Goal: Task Accomplishment & Management: Use online tool/utility

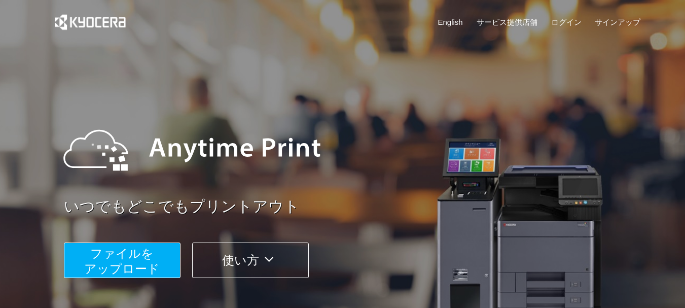
scroll to position [203, 0]
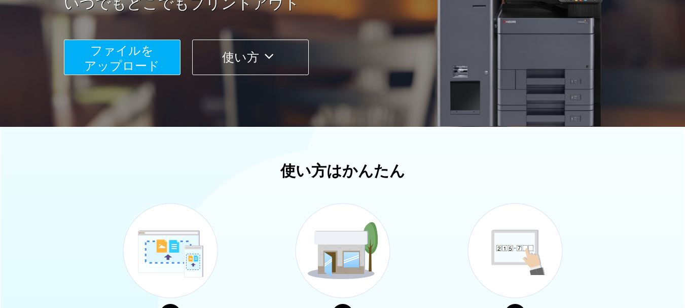
click at [133, 63] on span "ファイルを ​​アップロード" at bounding box center [122, 58] width 76 height 29
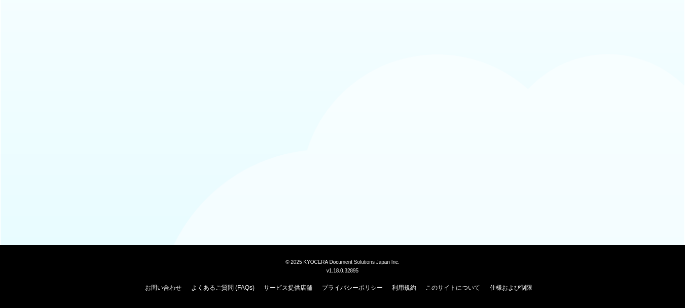
scroll to position [101, 0]
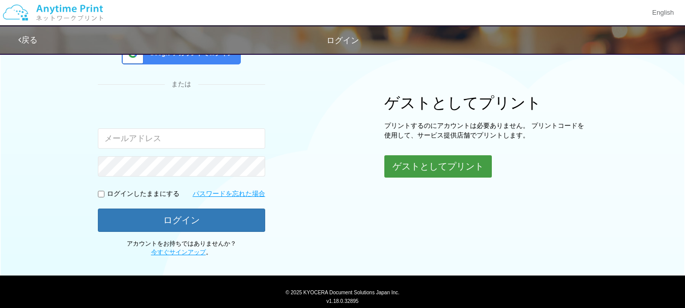
click at [467, 171] on button "ゲストとしてプリント" at bounding box center [439, 166] width 108 height 22
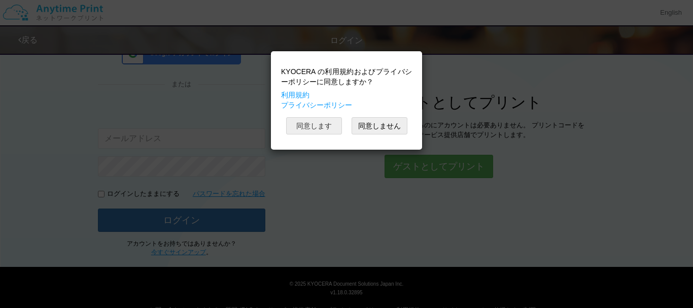
drag, startPoint x: 322, startPoint y: 128, endPoint x: 384, endPoint y: 148, distance: 64.7
click at [323, 128] on button "同意します" at bounding box center [314, 125] width 56 height 17
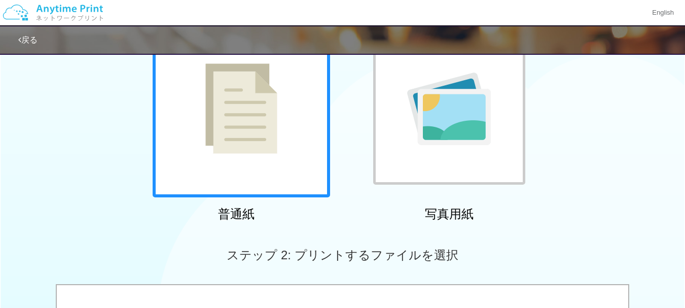
click at [271, 161] on div at bounding box center [242, 109] width 178 height 178
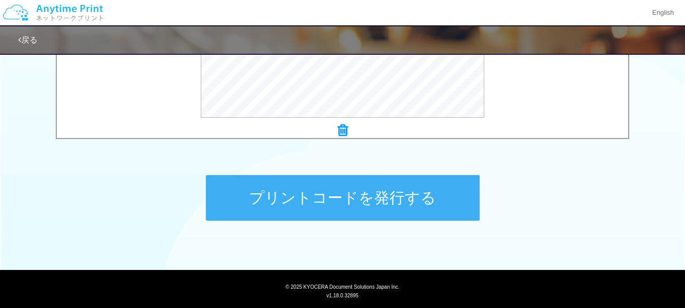
scroll to position [464, 0]
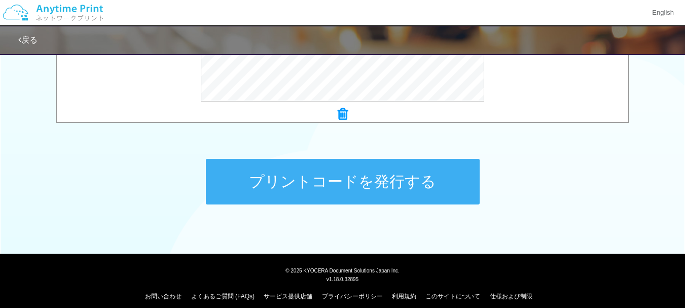
click at [402, 191] on button "プリントコードを発行する" at bounding box center [343, 182] width 274 height 46
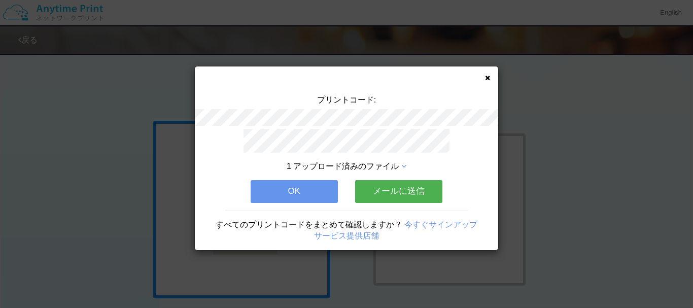
click at [406, 192] on button "メールに送信" at bounding box center [398, 191] width 87 height 22
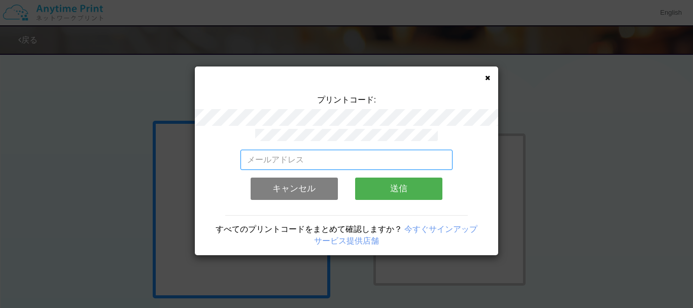
click at [328, 157] on input "email" at bounding box center [346, 160] width 213 height 20
type input "か"
type input "[EMAIL_ADDRESS][DOMAIN_NAME]"
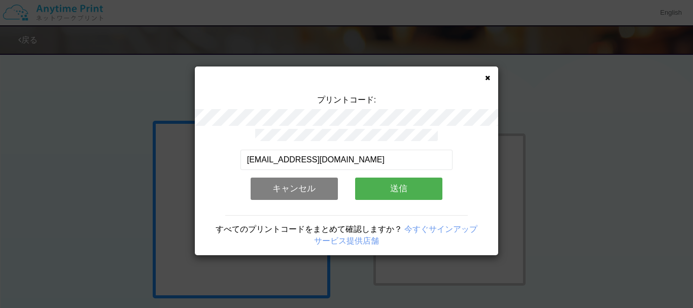
click at [423, 185] on button "送信" at bounding box center [398, 189] width 87 height 22
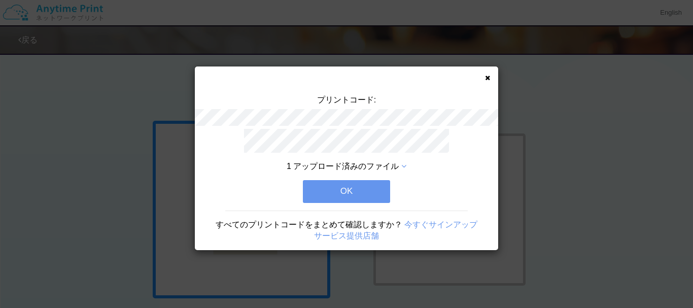
click at [364, 191] on button "OK" at bounding box center [346, 191] width 87 height 22
